Goal: Navigation & Orientation: Find specific page/section

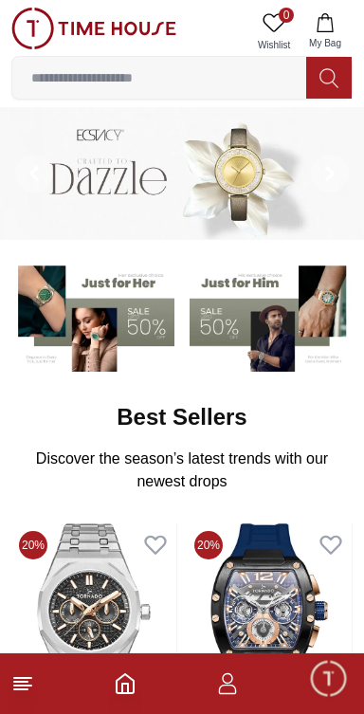
click at [27, 678] on line at bounding box center [22, 678] width 17 height 0
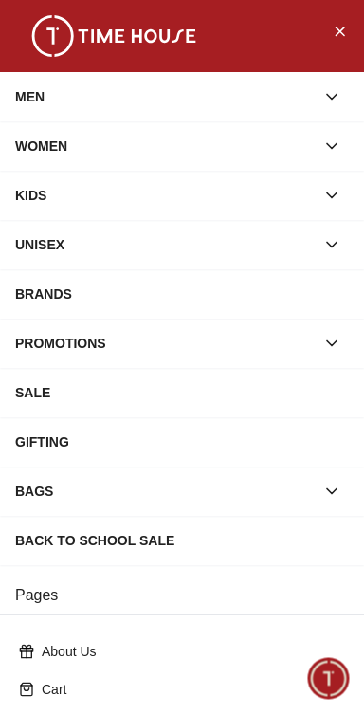
scroll to position [301, 0]
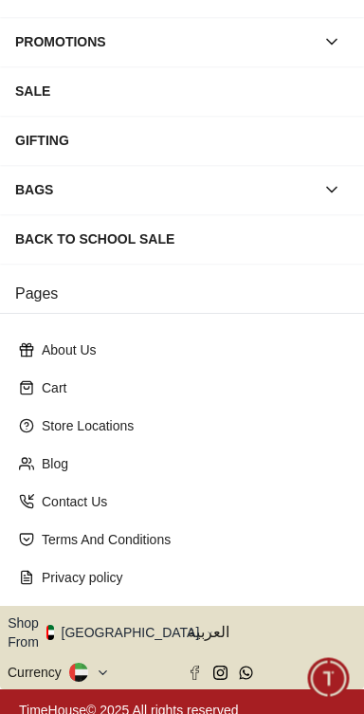
click at [106, 625] on button "Shop From [GEOGRAPHIC_DATA]" at bounding box center [111, 632] width 206 height 38
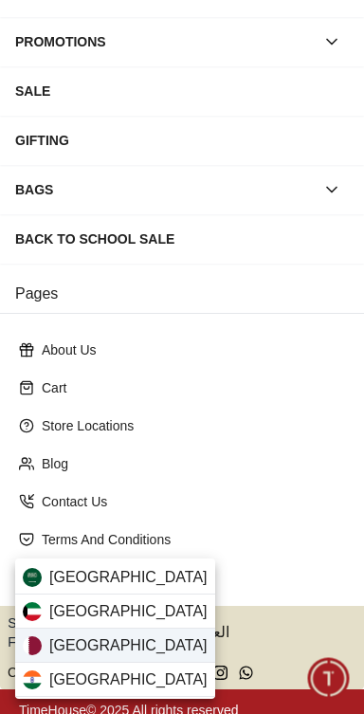
click at [117, 636] on div "[GEOGRAPHIC_DATA]" at bounding box center [115, 646] width 200 height 34
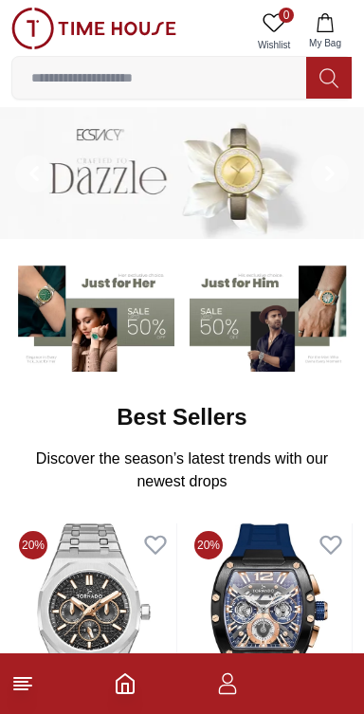
click at [28, 685] on line at bounding box center [22, 685] width 17 height 0
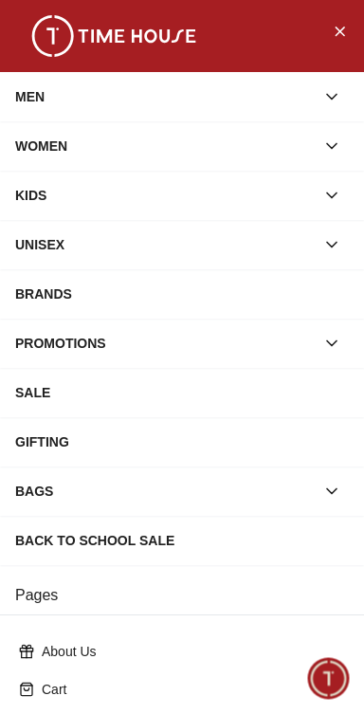
click at [64, 286] on div "BRANDS" at bounding box center [182, 294] width 334 height 34
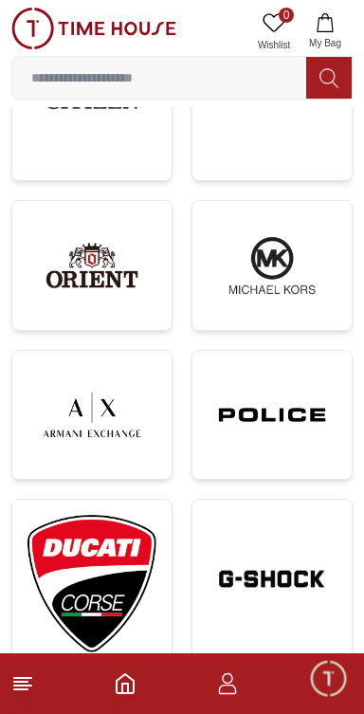
scroll to position [1161, 0]
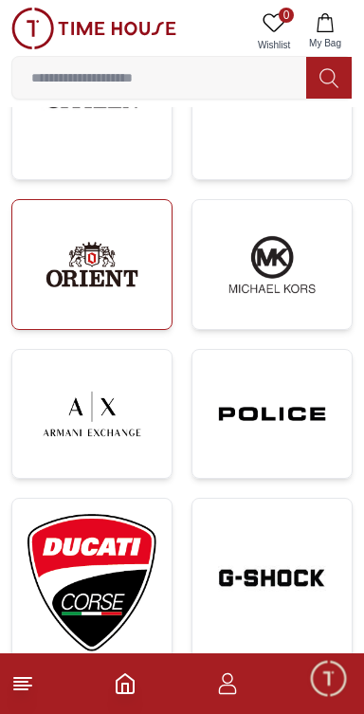
click at [58, 265] on img at bounding box center [91, 264] width 129 height 99
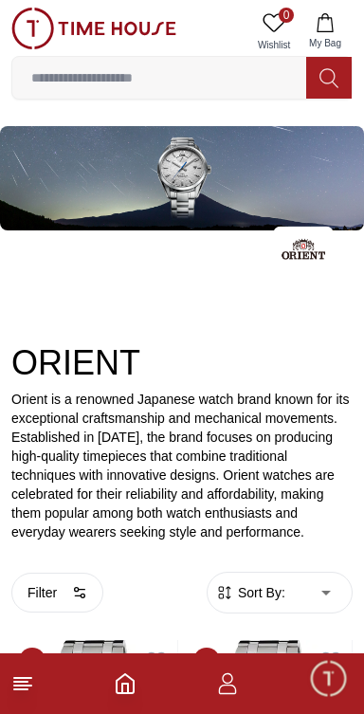
click at [21, 682] on line at bounding box center [20, 682] width 13 height 0
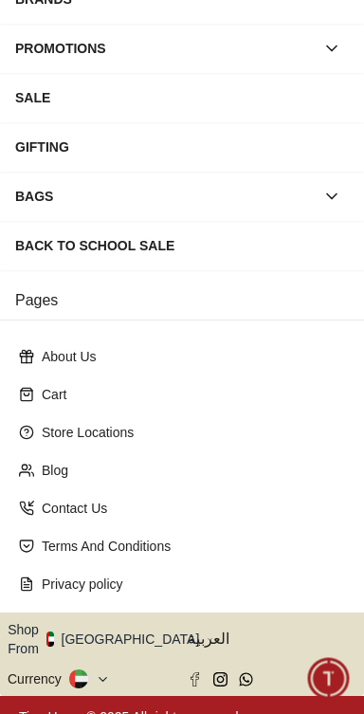
scroll to position [301, 0]
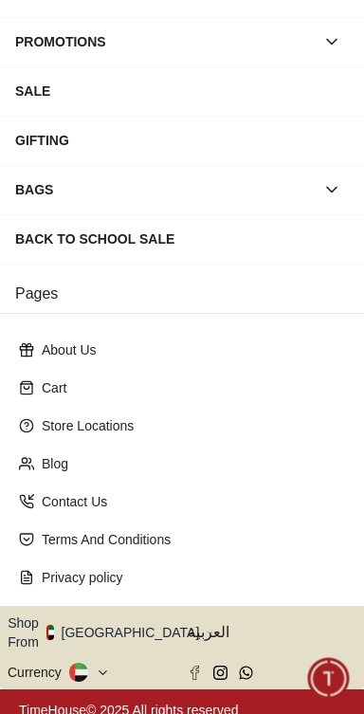
click at [101, 625] on button "Shop From [GEOGRAPHIC_DATA]" at bounding box center [111, 632] width 206 height 38
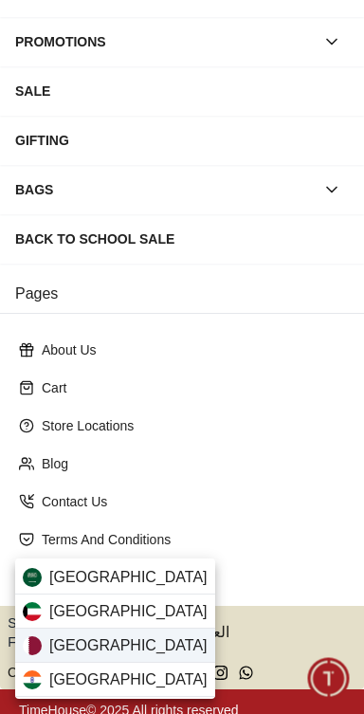
click at [99, 641] on div "[GEOGRAPHIC_DATA]" at bounding box center [115, 646] width 200 height 34
